Goal: Navigation & Orientation: Find specific page/section

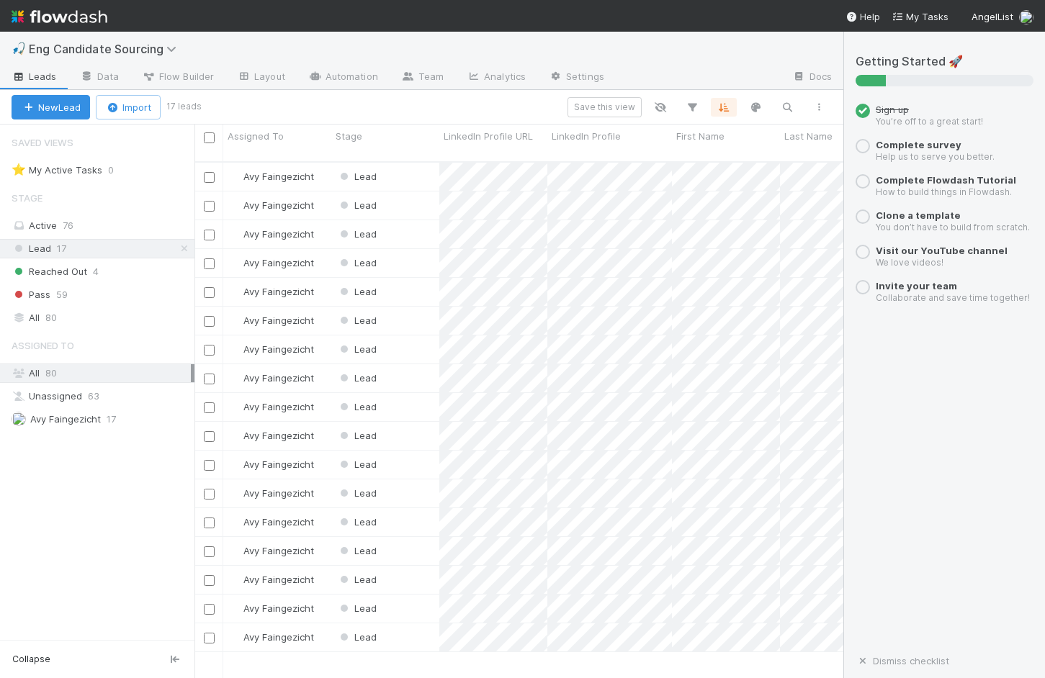
scroll to position [528, 649]
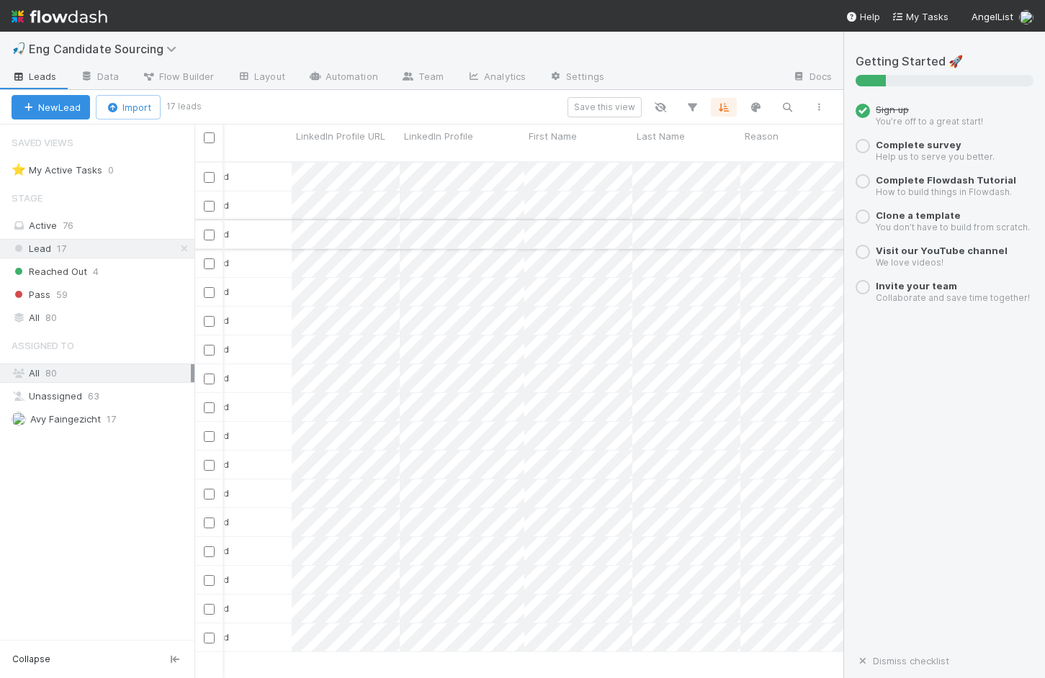
scroll to position [0, 156]
click at [106, 247] on div "Lead 17" at bounding box center [103, 249] width 183 height 18
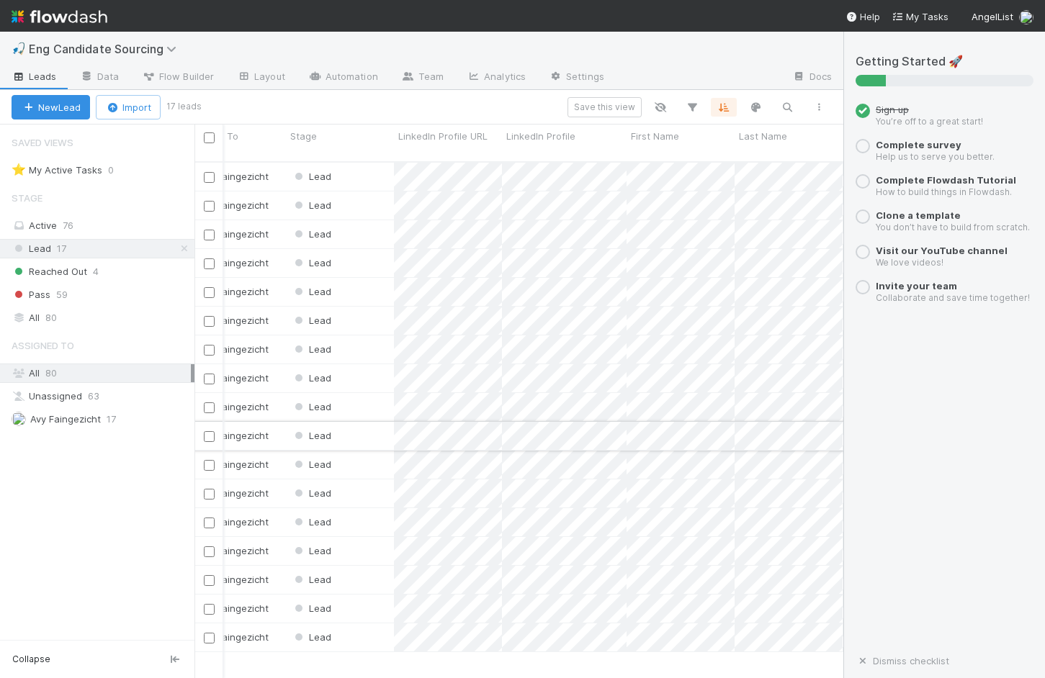
scroll to position [0, 0]
